Goal: Ask a question

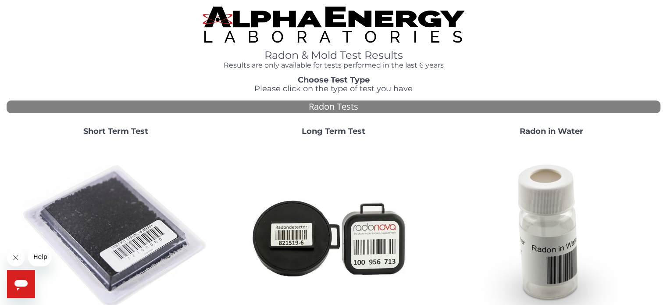
click at [112, 128] on strong "Short Term Test" at bounding box center [115, 131] width 65 height 10
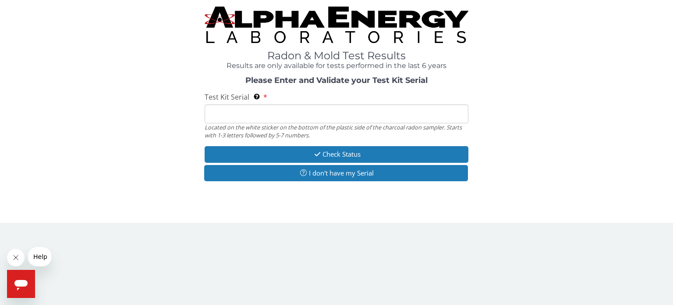
click at [247, 117] on input "Test Kit Serial Located on the white sticker on the bottom of the plastic side …" at bounding box center [337, 113] width 264 height 19
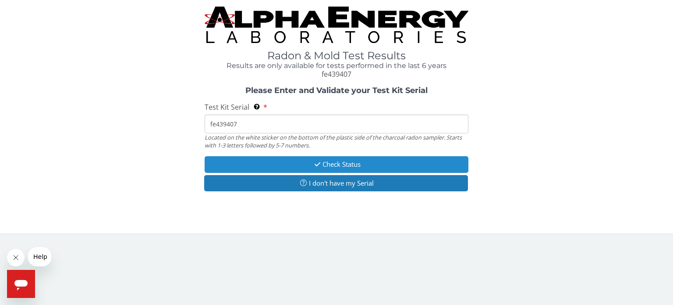
type input "fe439407"
click at [318, 163] on icon "button" at bounding box center [318, 164] width 10 height 7
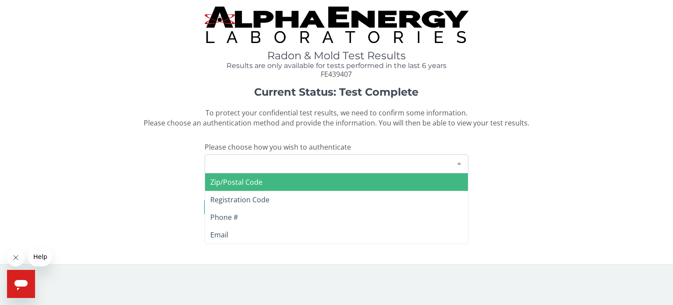
click at [286, 166] on div "Please make a selection" at bounding box center [337, 163] width 264 height 19
click at [269, 180] on span "Zip/Postal Code" at bounding box center [336, 182] width 263 height 18
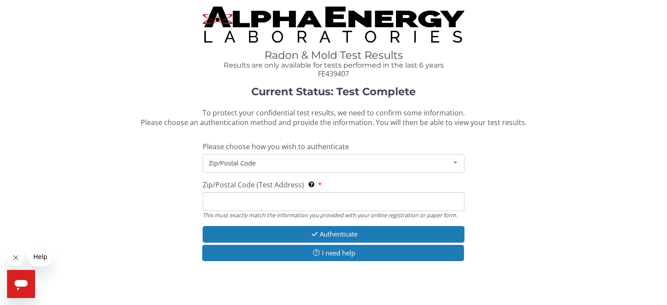
click at [270, 205] on input "Zip/Postal Code (Test Address) This must exactly match the information you prov…" at bounding box center [333, 201] width 261 height 19
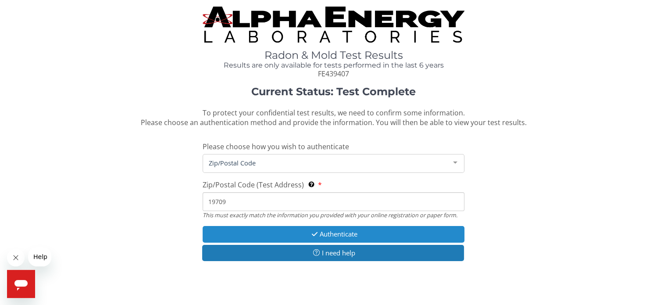
type input "19709"
click at [339, 233] on button "Authenticate" at bounding box center [333, 234] width 261 height 16
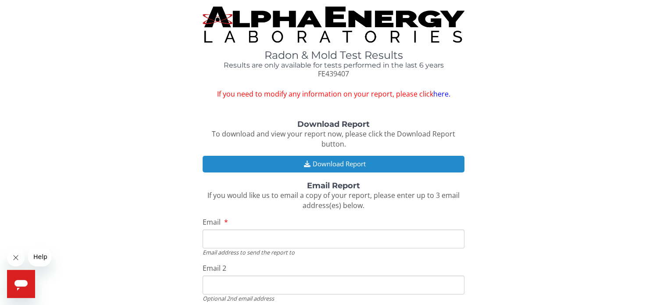
click at [344, 164] on button "Download Report" at bounding box center [333, 164] width 261 height 16
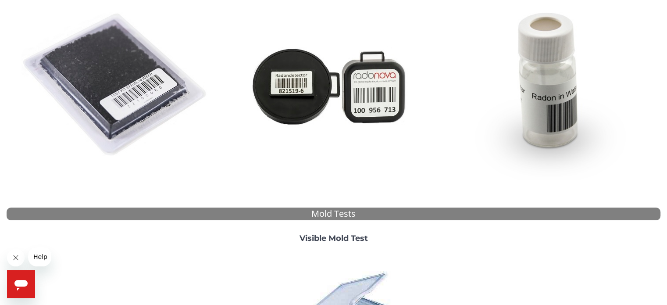
scroll to position [153, 0]
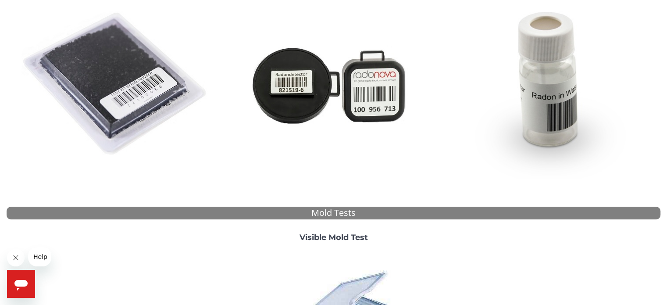
click at [25, 283] on icon "Open messaging window" at bounding box center [20, 285] width 13 height 11
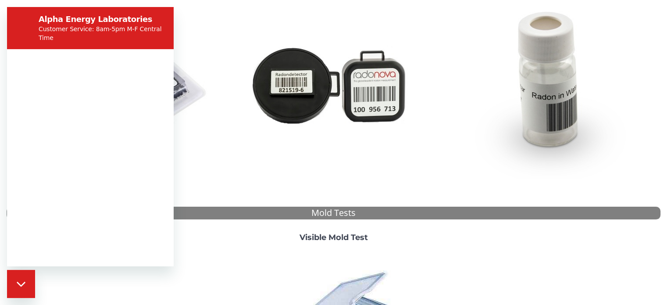
scroll to position [0, 0]
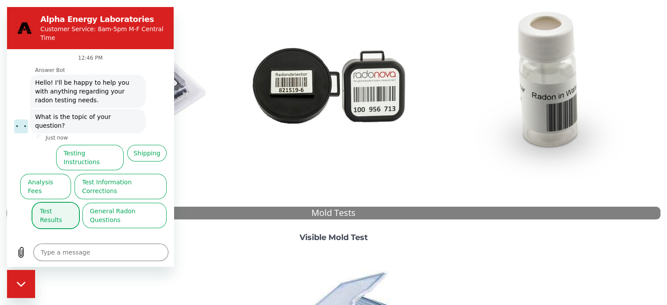
click at [64, 203] on button "Test Results" at bounding box center [55, 215] width 46 height 25
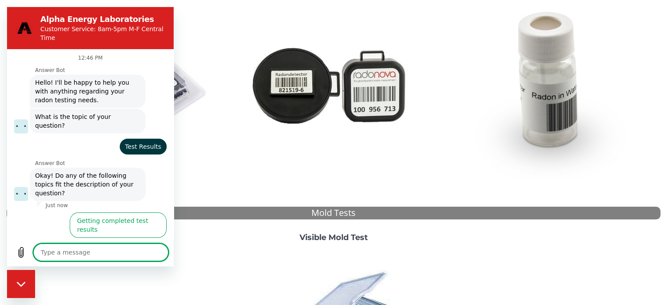
scroll to position [35, 0]
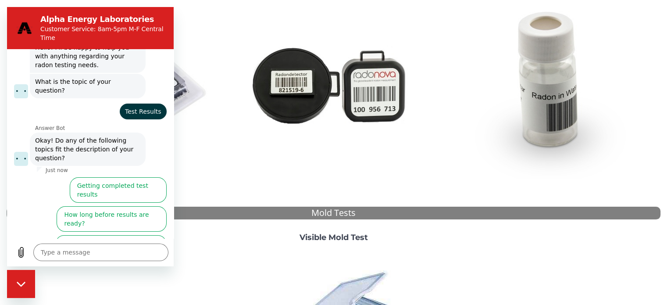
click at [121, 264] on button "I didn't get my test results" at bounding box center [124, 276] width 86 height 25
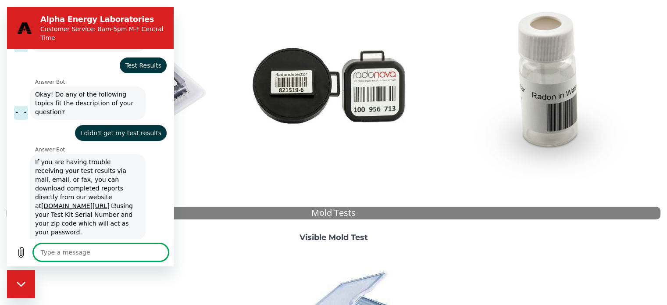
scroll to position [103, 0]
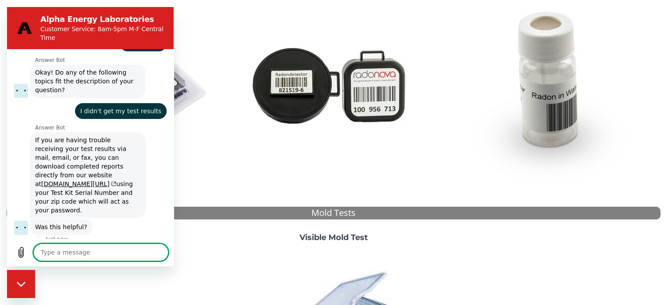
click at [122, 246] on button "No, I still need help" at bounding box center [133, 258] width 68 height 25
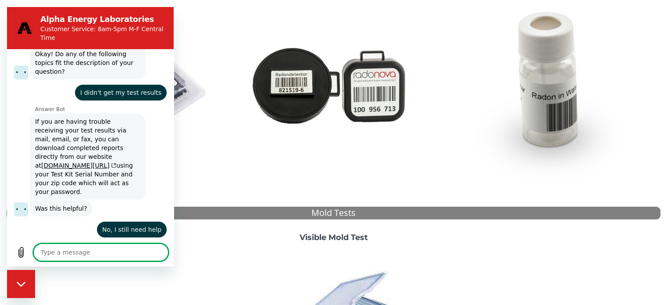
scroll to position [121, 0]
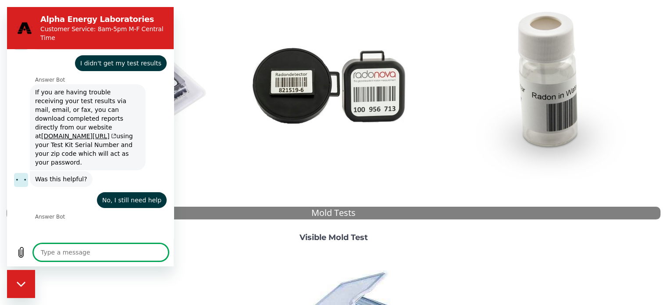
type textarea "x"
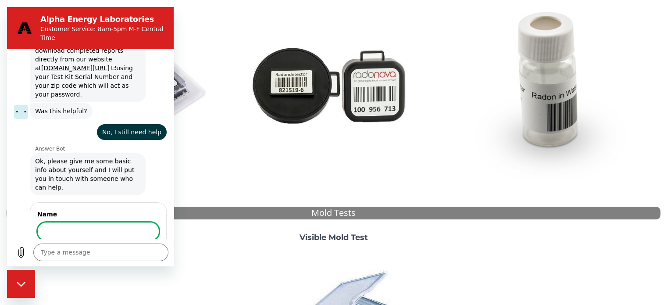
scroll to position [217, 0]
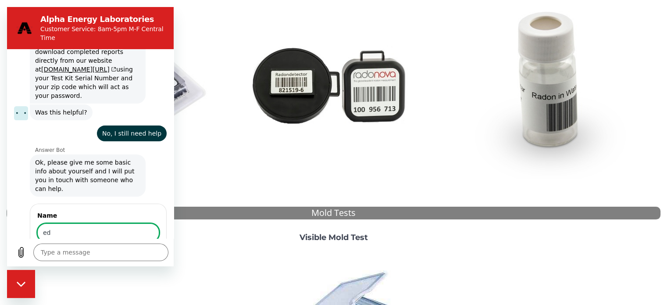
type input "ed"
click at [138, 252] on span "Next" at bounding box center [144, 257] width 14 height 11
type textarea "x"
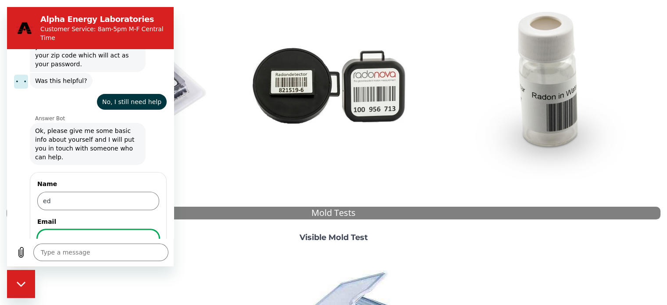
scroll to position [255, 0]
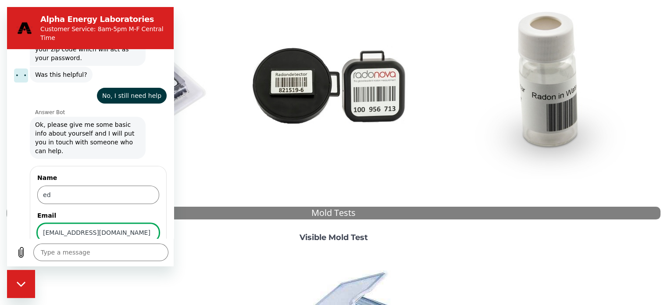
type input "[EMAIL_ADDRESS][DOMAIN_NAME]"
click at [137, 252] on span "Next" at bounding box center [144, 257] width 14 height 11
type textarea "x"
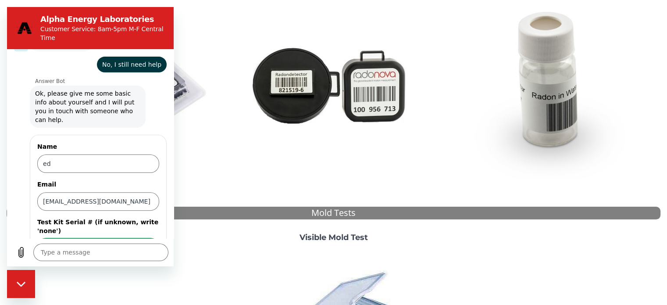
scroll to position [293, 0]
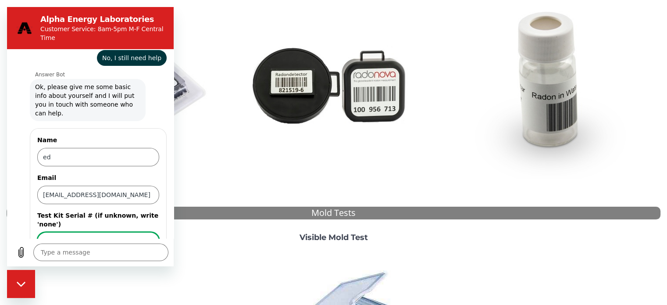
click at [80, 232] on input "Test Kit Serial # (if unknown, write 'none')" at bounding box center [98, 241] width 122 height 18
type input "fe439407"
click at [138, 261] on span "Send" at bounding box center [143, 266] width 15 height 11
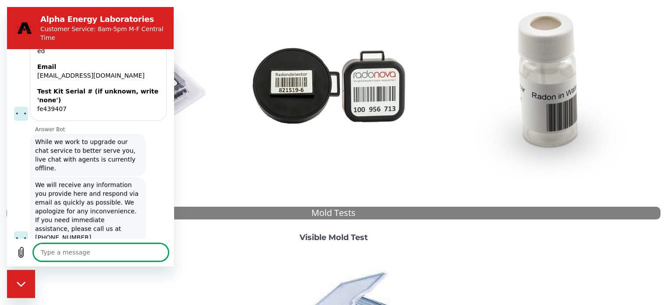
scroll to position [399, 0]
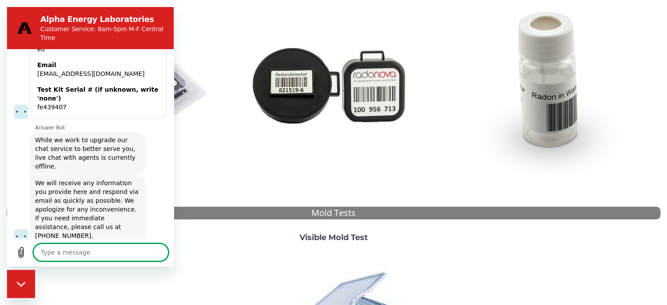
type textarea "x"
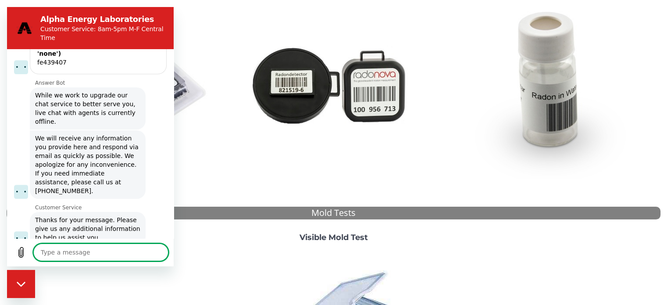
scroll to position [446, 0]
type textarea "n"
type textarea "x"
type textarea "no"
type textarea "x"
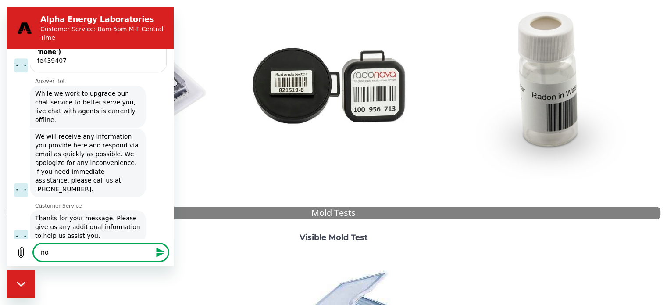
type textarea "not"
type textarea "x"
type textarea "not"
type textarea "x"
type textarea "not r"
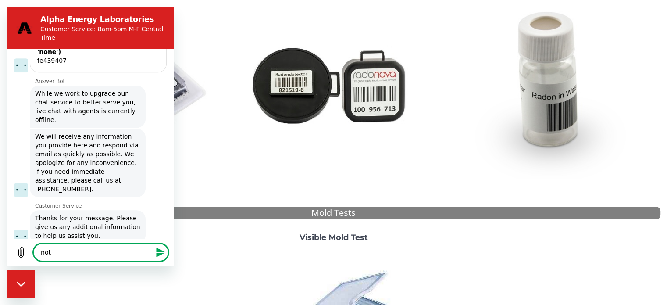
type textarea "x"
type textarea "not re"
type textarea "x"
type textarea "not rec"
type textarea "x"
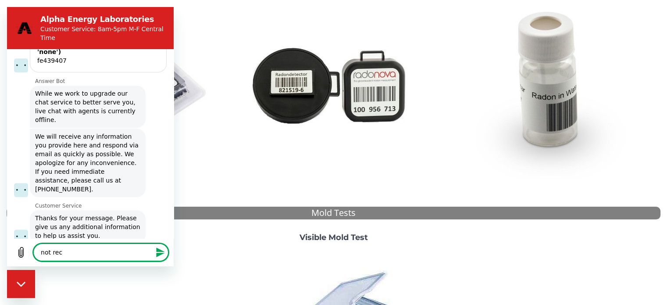
type textarea "not reci"
type textarea "x"
type textarea "not [PERSON_NAME]"
type textarea "x"
type textarea "not reciev"
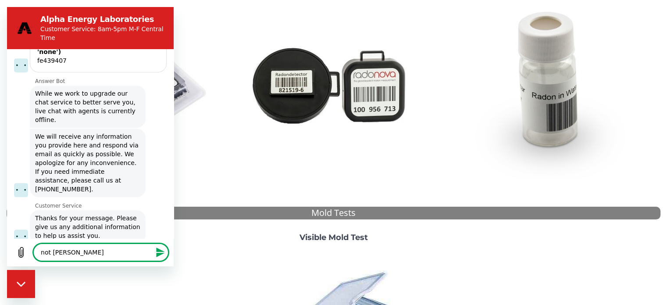
type textarea "x"
type textarea "not recievi"
type textarea "x"
type textarea "not recievin"
type textarea "x"
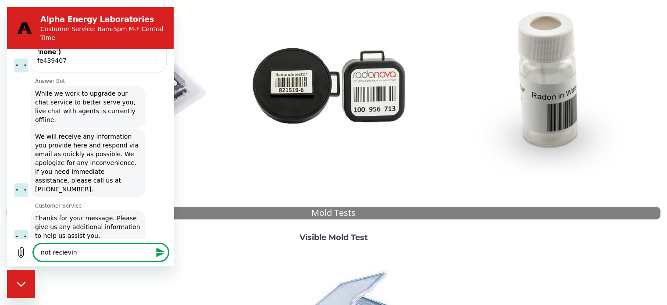
type textarea "not recieving"
type textarea "x"
type textarea "not recieving"
type textarea "x"
type textarea "not recieving r"
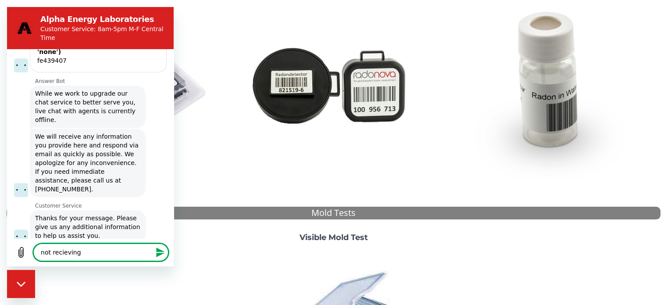
type textarea "x"
type textarea "not recieving re"
type textarea "x"
type textarea "not recieving res"
type textarea "x"
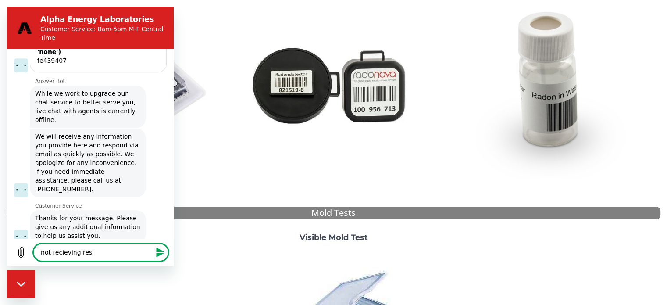
type textarea "not recieving resu"
type textarea "x"
type textarea "not recieving resul"
type textarea "x"
type textarea "not recieving result"
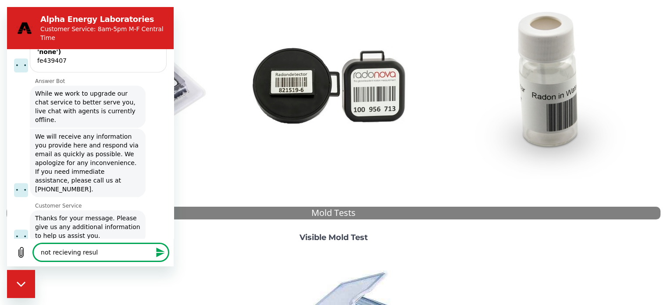
type textarea "x"
type textarea "not recieving results"
type textarea "x"
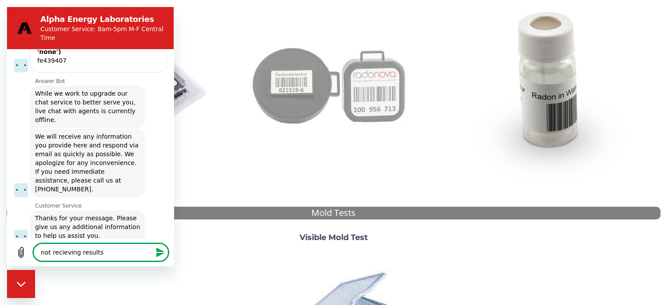
type textarea "not recieving results"
type textarea "x"
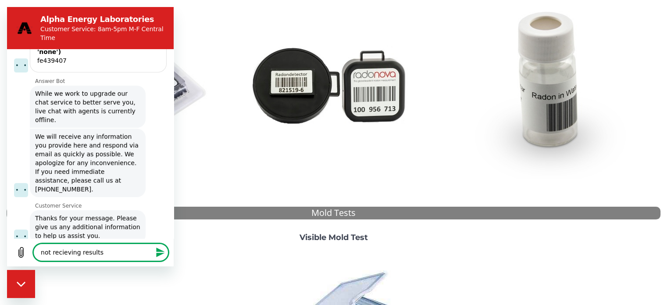
click at [60, 252] on textarea "not recieving results" at bounding box center [100, 252] width 135 height 18
type textarea "not receving results"
type textarea "x"
type textarea "not receiving results"
type textarea "x"
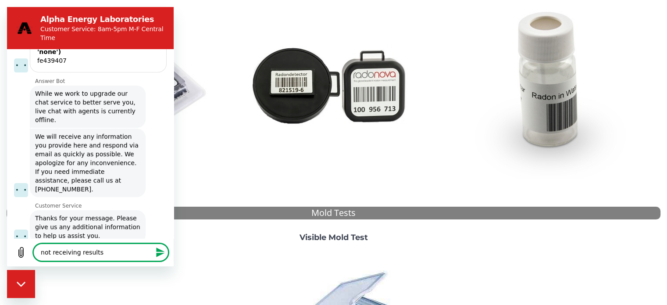
type textarea "not receiving results"
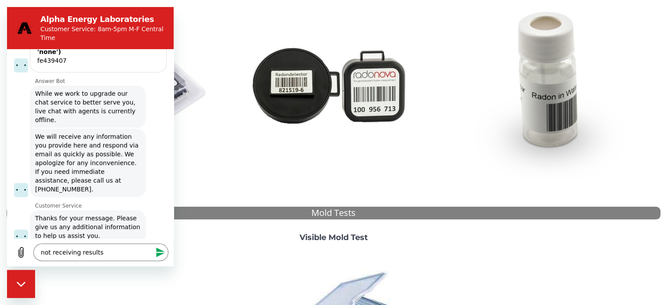
click at [159, 248] on icon "Send message" at bounding box center [160, 252] width 11 height 11
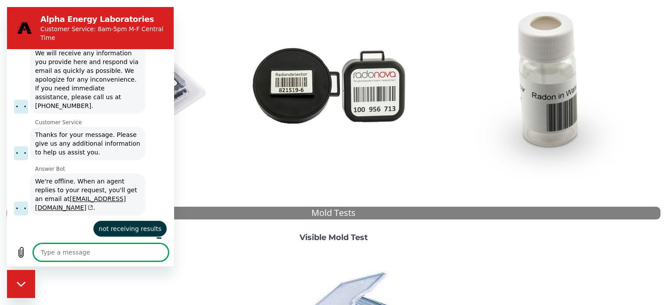
type textarea "x"
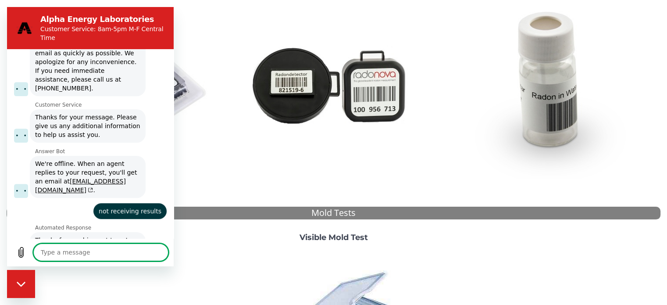
scroll to position [548, 0]
